Goal: Navigation & Orientation: Find specific page/section

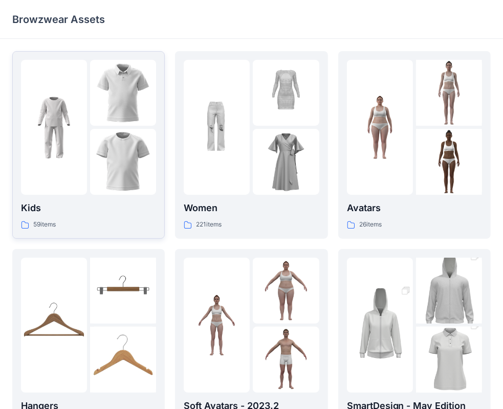
click at [85, 181] on div at bounding box center [54, 127] width 66 height 135
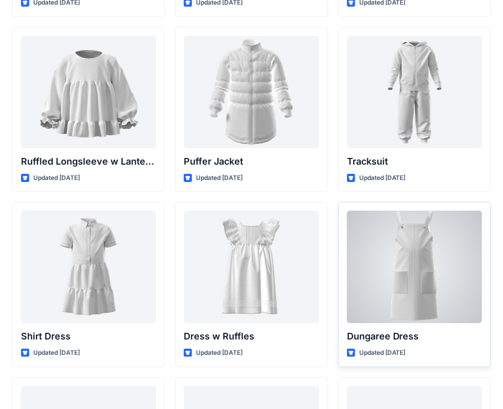
scroll to position [2479, 0]
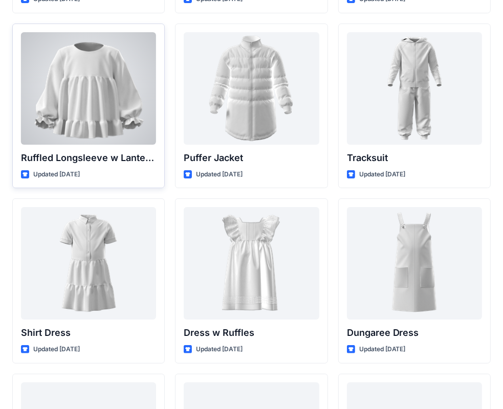
click at [110, 102] on div at bounding box center [88, 88] width 135 height 112
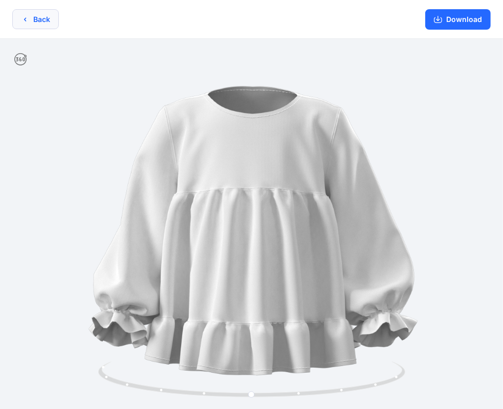
click at [31, 18] on button "Back" at bounding box center [35, 19] width 47 height 20
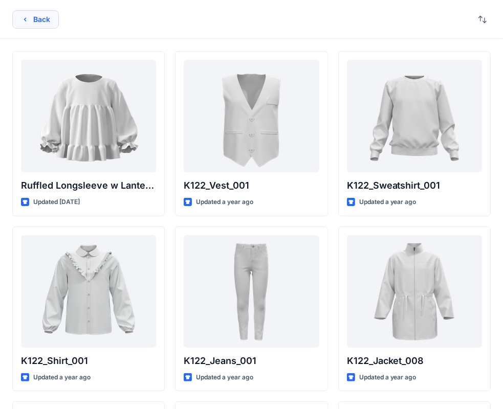
click at [36, 18] on button "Back" at bounding box center [35, 19] width 47 height 18
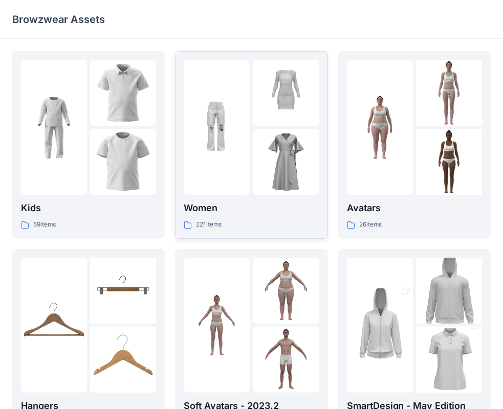
click at [234, 173] on div at bounding box center [217, 127] width 66 height 135
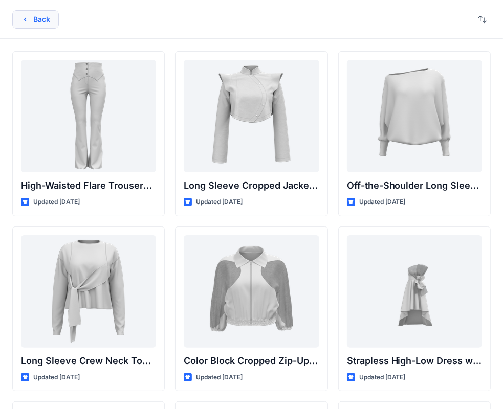
click at [25, 16] on icon "button" at bounding box center [25, 19] width 8 height 8
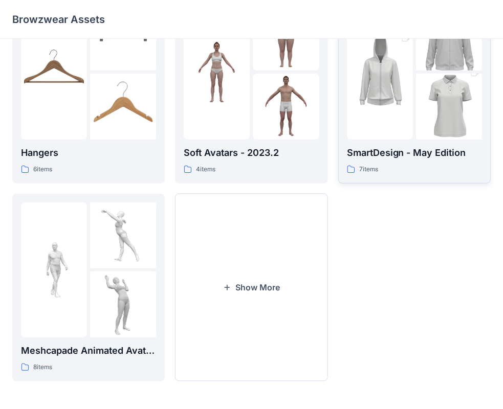
scroll to position [254, 0]
click at [412, 117] on img at bounding box center [380, 71] width 66 height 99
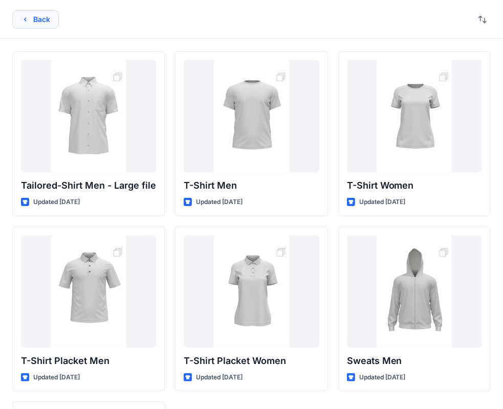
click at [21, 20] on icon "button" at bounding box center [25, 19] width 8 height 8
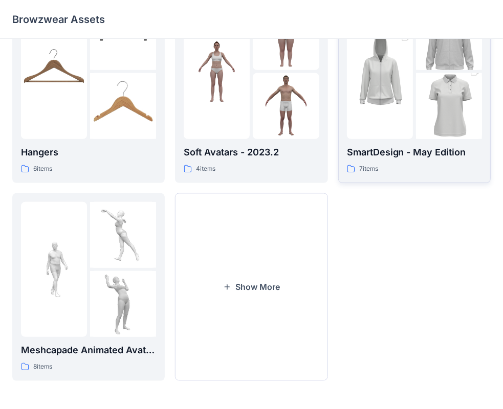
click at [378, 112] on img at bounding box center [380, 71] width 66 height 99
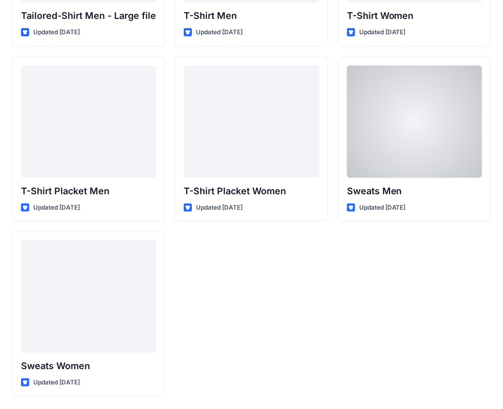
scroll to position [169, 0]
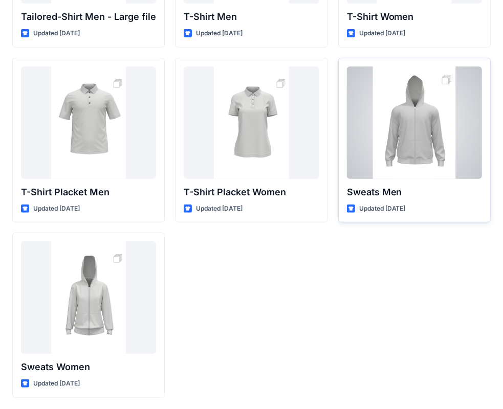
click at [425, 148] on div at bounding box center [414, 122] width 135 height 112
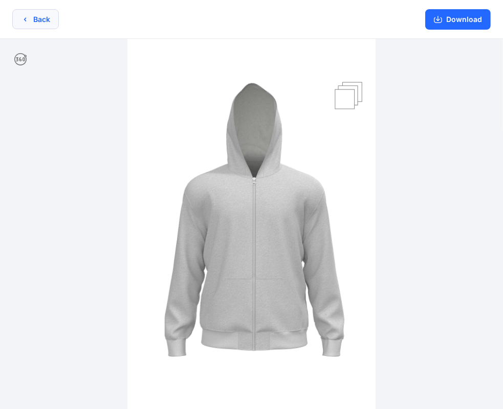
click at [32, 24] on button "Back" at bounding box center [35, 19] width 47 height 20
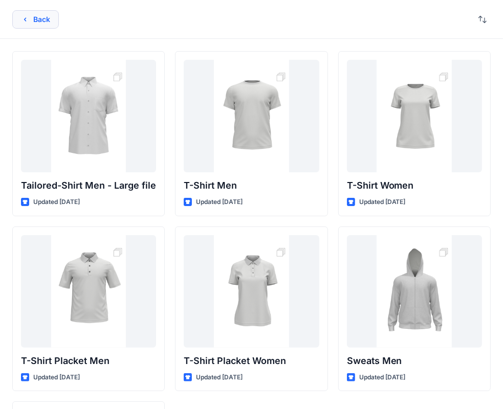
click at [31, 16] on button "Back" at bounding box center [35, 19] width 47 height 18
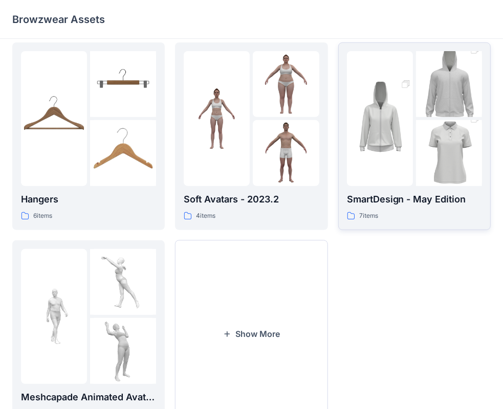
scroll to position [254, 0]
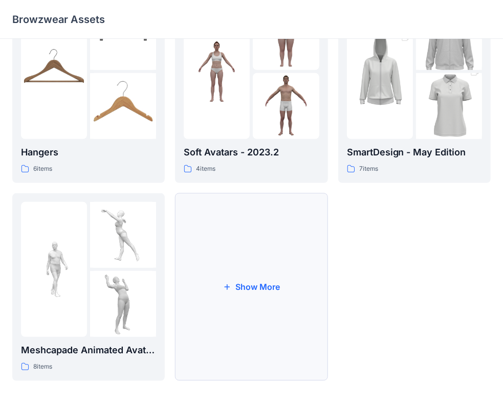
click at [226, 285] on icon "button" at bounding box center [227, 287] width 8 height 8
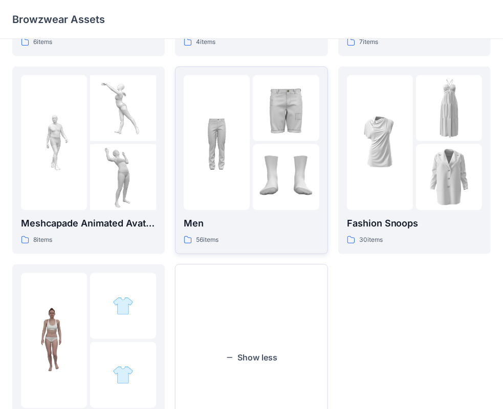
scroll to position [350, 0]
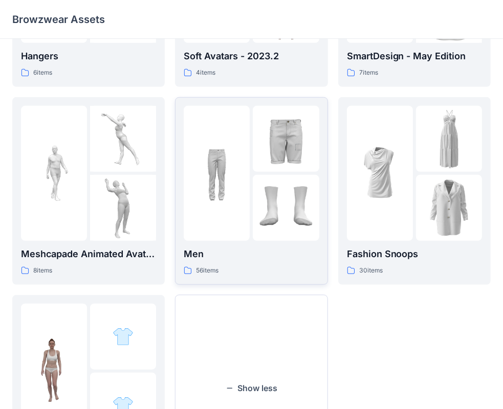
click at [258, 184] on img at bounding box center [286, 208] width 66 height 66
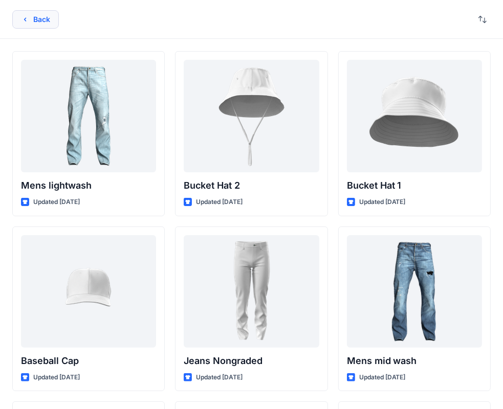
click at [33, 16] on button "Back" at bounding box center [35, 19] width 47 height 18
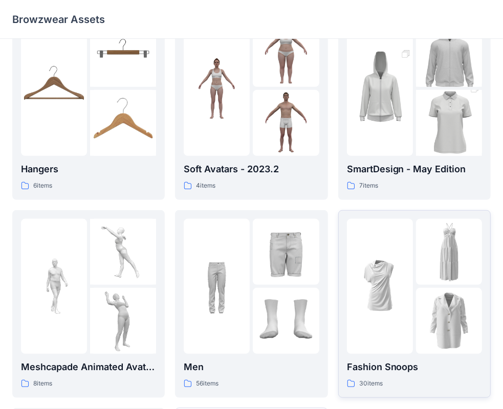
scroll to position [196, 0]
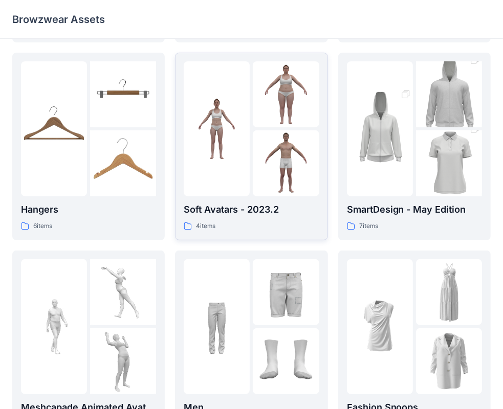
click at [231, 164] on div at bounding box center [217, 128] width 66 height 135
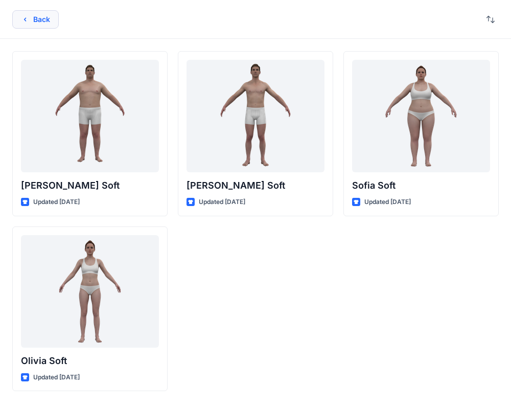
click at [35, 22] on button "Back" at bounding box center [35, 19] width 47 height 18
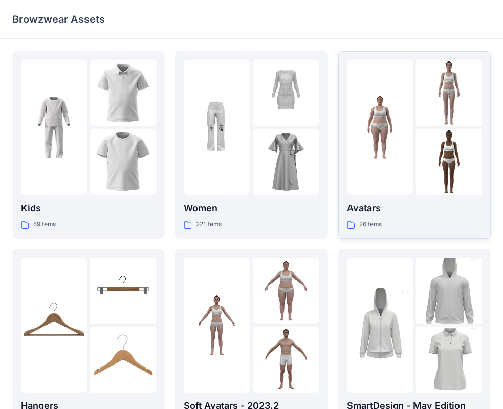
click at [398, 166] on div at bounding box center [380, 127] width 66 height 135
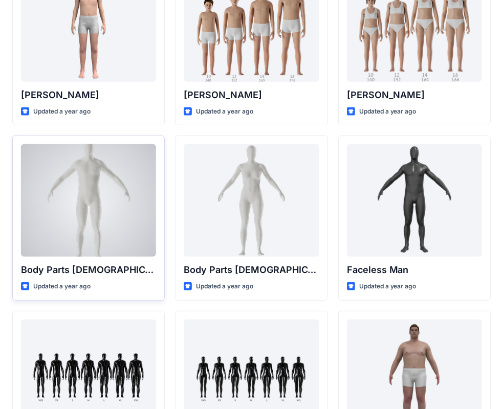
scroll to position [307, 0]
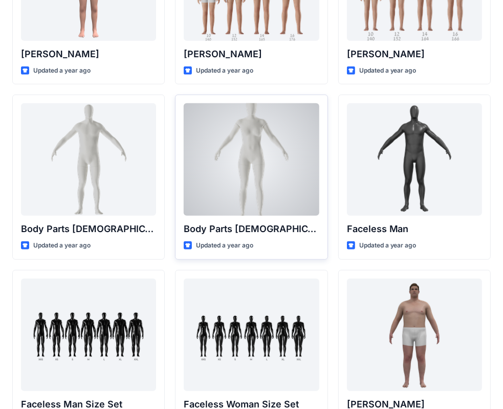
click at [273, 136] on div at bounding box center [251, 159] width 135 height 112
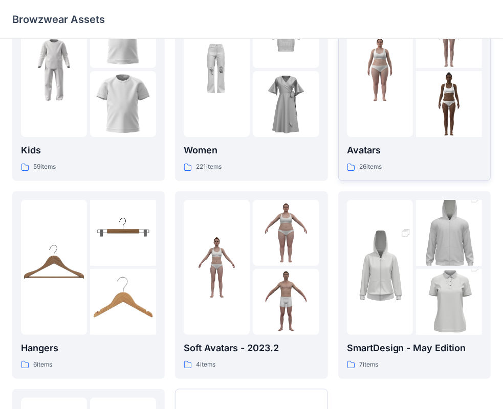
scroll to position [102, 0]
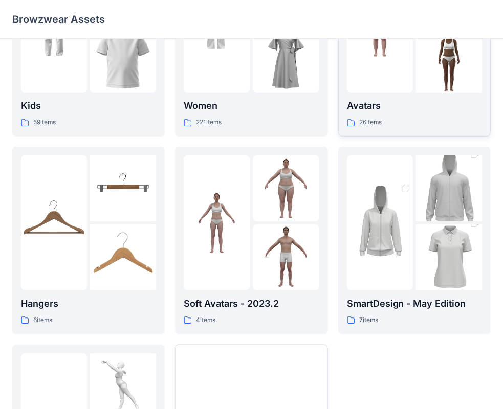
click at [442, 94] on div "Avatars 26 items" at bounding box center [414, 43] width 135 height 170
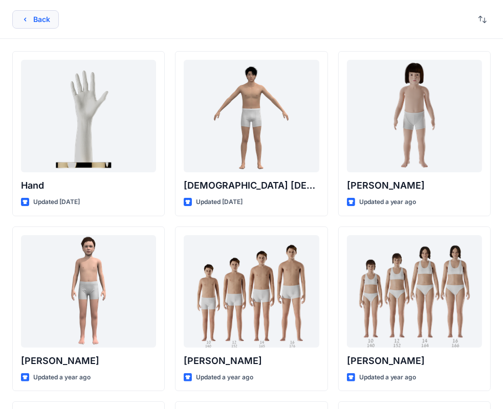
click at [42, 16] on button "Back" at bounding box center [35, 19] width 47 height 18
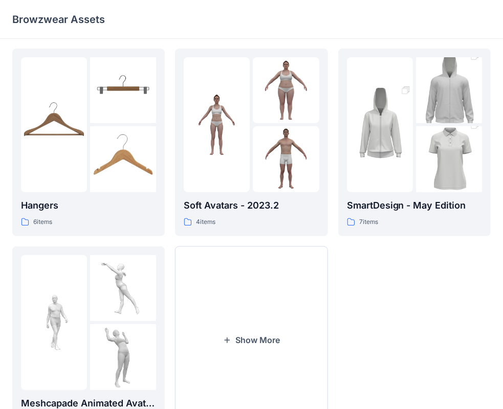
scroll to position [204, 0]
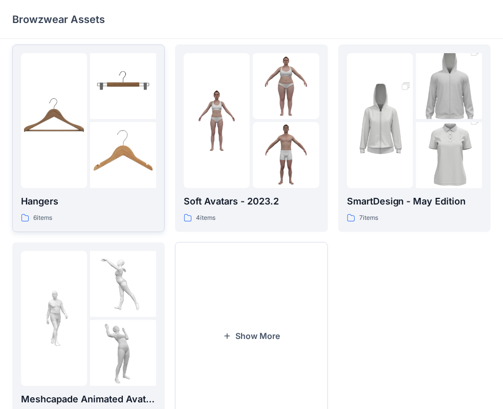
click at [77, 168] on div at bounding box center [54, 120] width 66 height 135
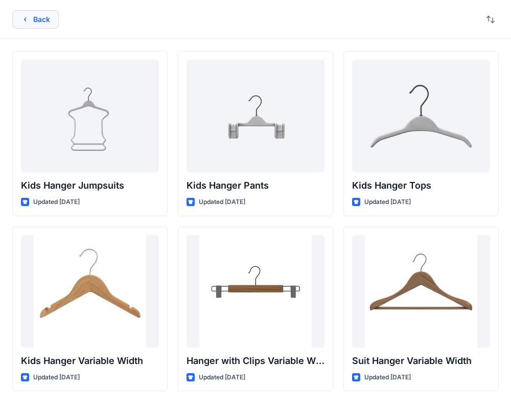
click at [33, 18] on button "Back" at bounding box center [35, 19] width 47 height 18
